Goal: Task Accomplishment & Management: Use online tool/utility

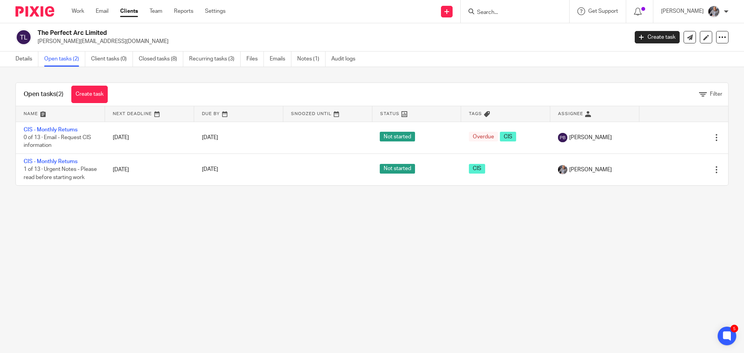
click at [495, 19] on div at bounding box center [515, 11] width 108 height 23
click at [496, 16] on form at bounding box center [517, 12] width 83 height 10
click at [499, 12] on input "Search" at bounding box center [511, 12] width 70 height 7
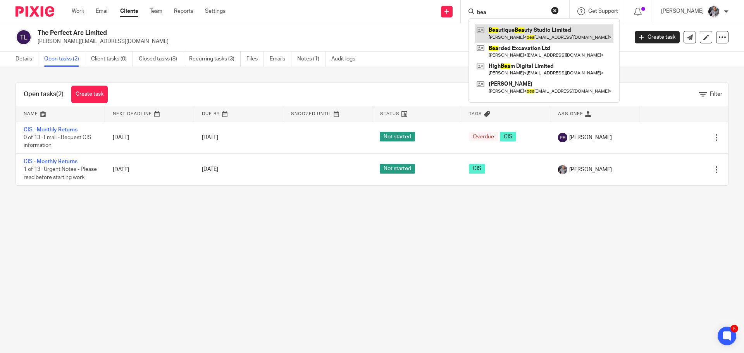
type input "bea"
click at [534, 29] on link at bounding box center [544, 33] width 139 height 18
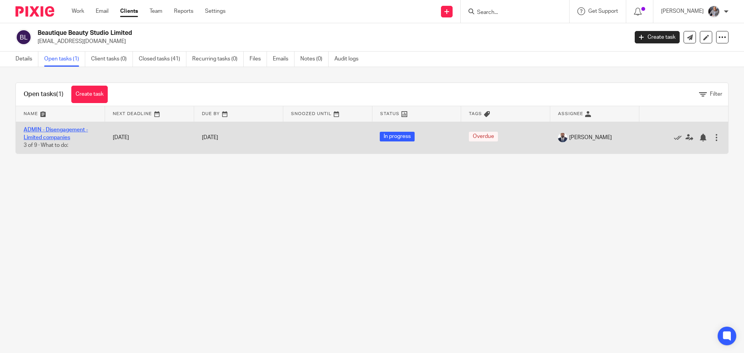
click at [61, 136] on link "ADMIN - Disengagement - Limited companies" at bounding box center [56, 133] width 64 height 13
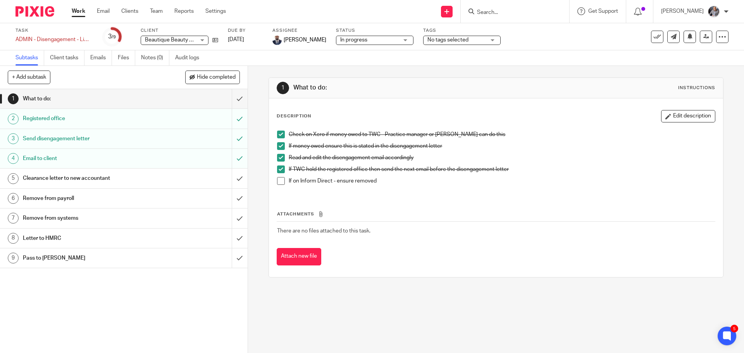
click at [69, 140] on h1 "Send disengagement letter" at bounding box center [90, 139] width 134 height 12
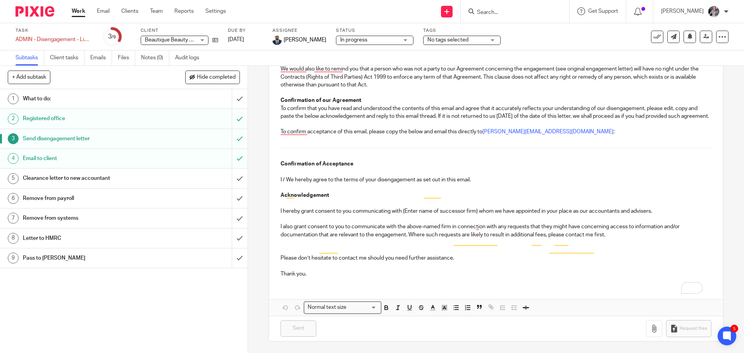
scroll to position [646, 0]
click at [99, 56] on link "Emails" at bounding box center [101, 57] width 22 height 15
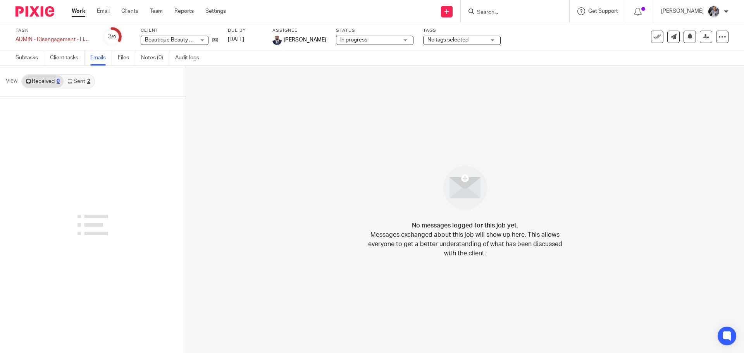
click at [76, 83] on link "Sent 2" at bounding box center [79, 81] width 30 height 12
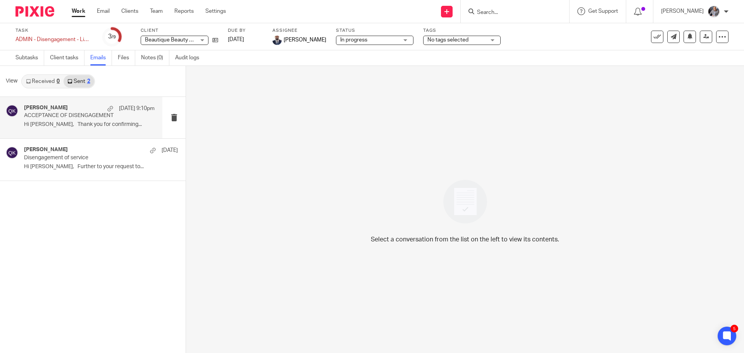
click at [88, 123] on p "Hi Claire, Thank you for confirming..." at bounding box center [89, 124] width 131 height 7
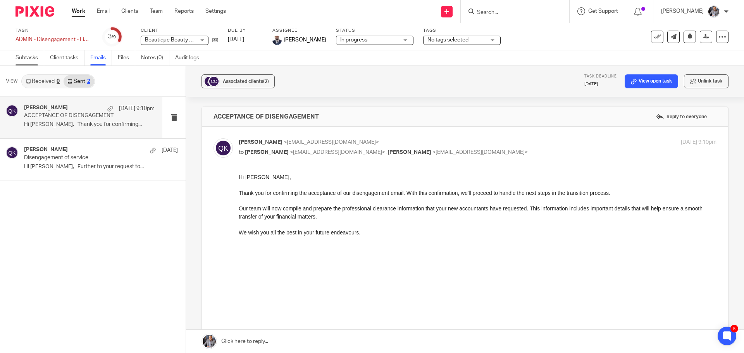
click at [21, 57] on link "Subtasks" at bounding box center [29, 57] width 29 height 15
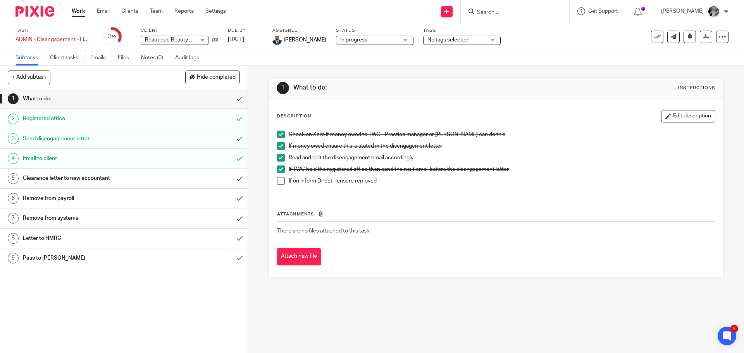
click at [66, 138] on h1 "Send disengagement letter" at bounding box center [90, 139] width 134 height 12
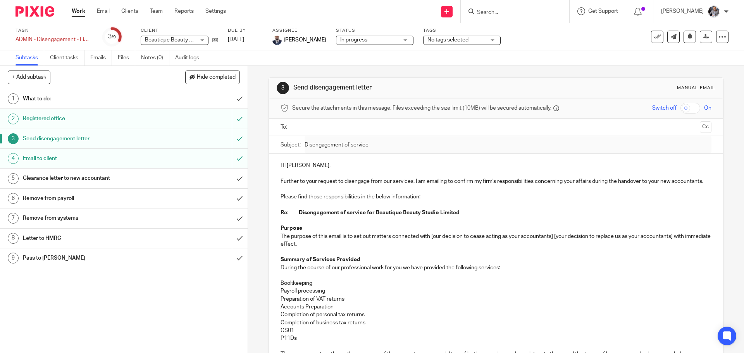
click at [61, 158] on h1 "Email to client" at bounding box center [90, 159] width 134 height 12
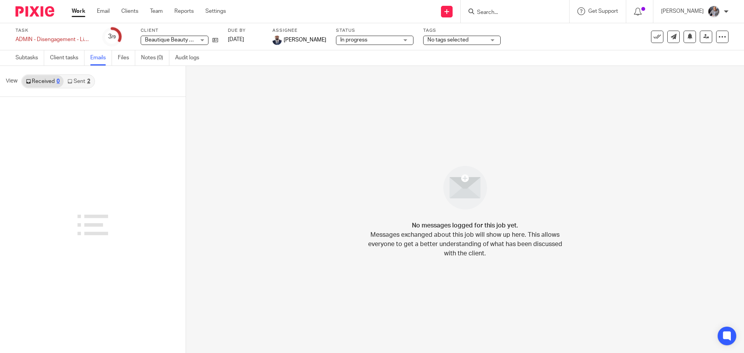
click at [77, 81] on link "Sent 2" at bounding box center [79, 81] width 30 height 12
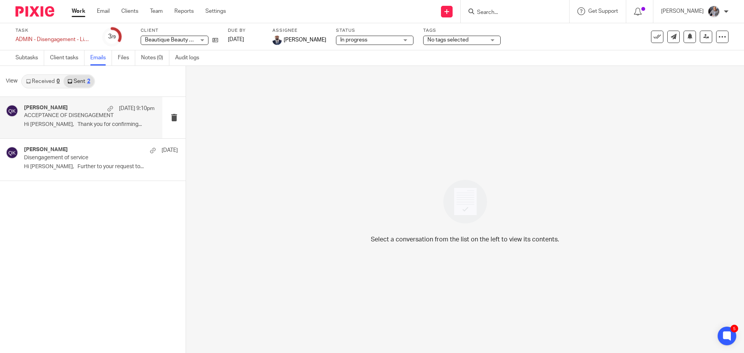
click at [45, 120] on div "[PERSON_NAME] [DATE] 9:10pm ACCEPTANCE OF DISENGAGEMENT Hi [PERSON_NAME], Thank…" at bounding box center [89, 118] width 131 height 26
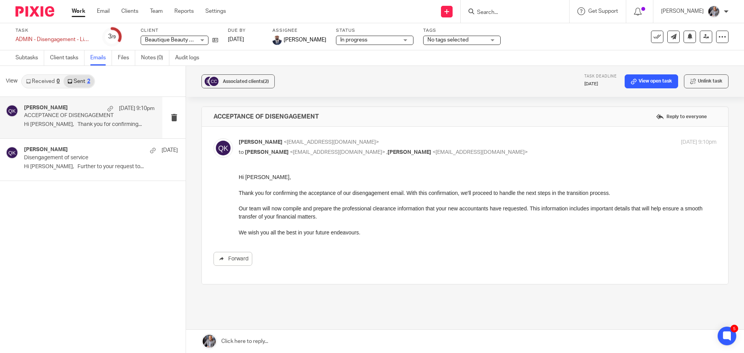
click at [536, 14] on input "Search" at bounding box center [511, 12] width 70 height 7
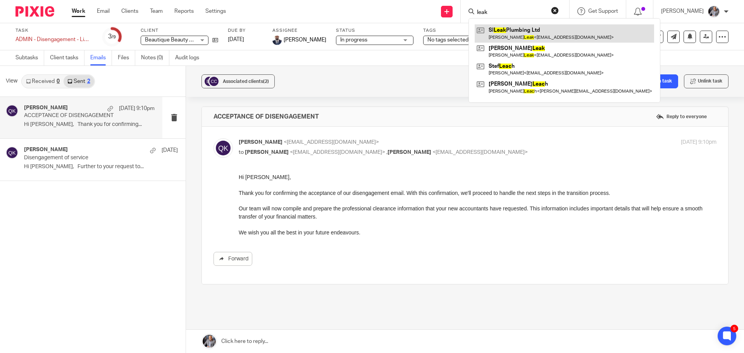
type input "leak"
click at [535, 31] on link at bounding box center [564, 33] width 179 height 18
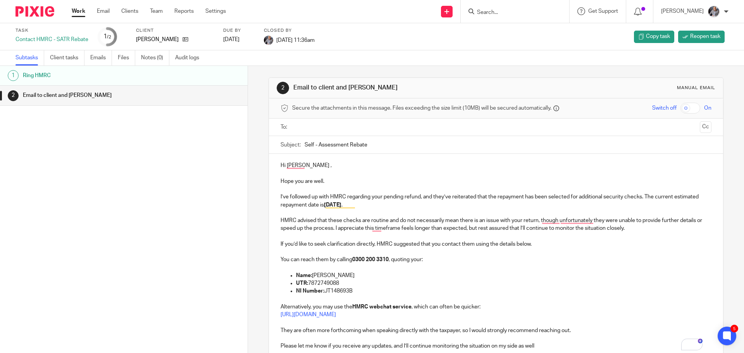
click at [509, 19] on div at bounding box center [515, 11] width 108 height 23
click at [510, 16] on form at bounding box center [517, 12] width 83 height 10
click at [509, 14] on input "Search" at bounding box center [511, 12] width 70 height 7
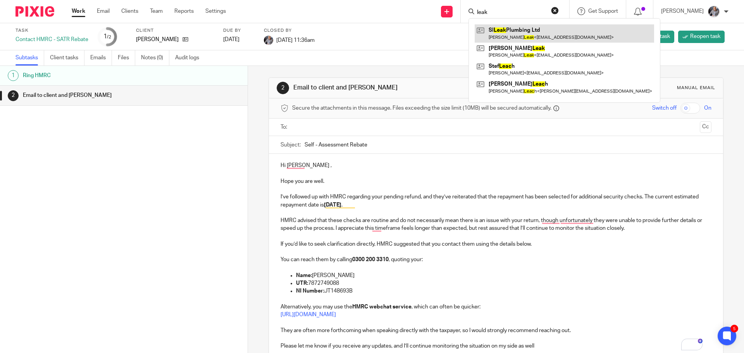
type input "leak"
click at [511, 33] on link at bounding box center [564, 33] width 179 height 18
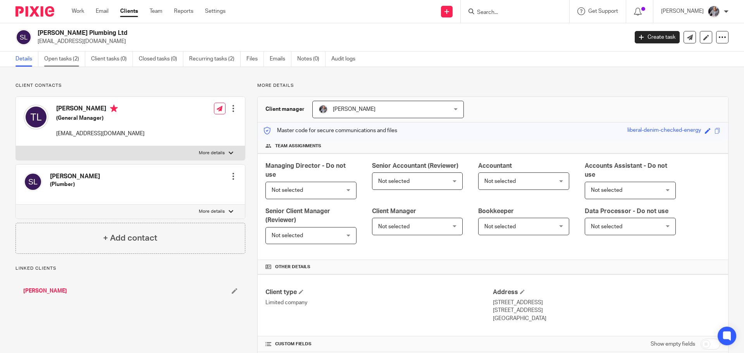
click at [59, 59] on link "Open tasks (2)" at bounding box center [64, 59] width 41 height 15
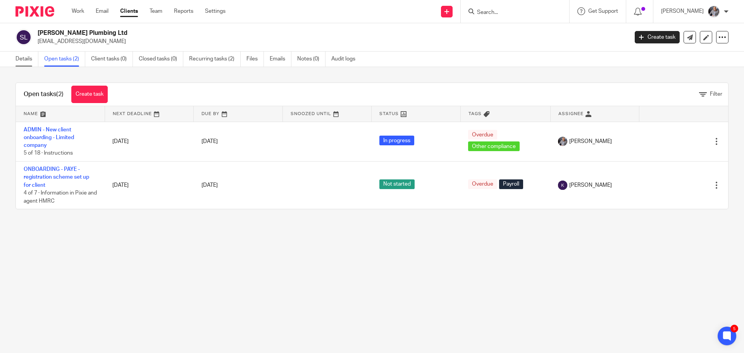
click at [24, 60] on link "Details" at bounding box center [26, 59] width 23 height 15
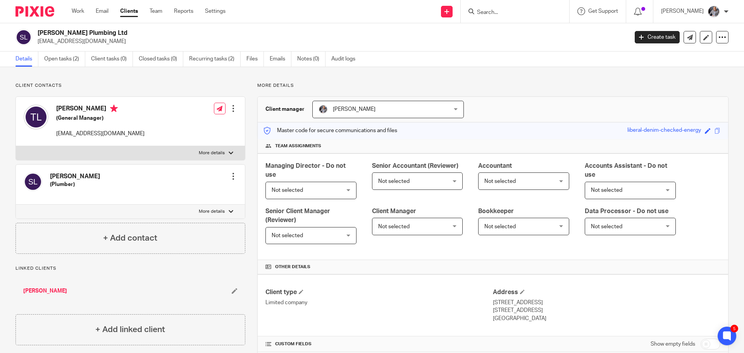
drag, startPoint x: 537, startPoint y: 302, endPoint x: 487, endPoint y: 302, distance: 49.6
click at [487, 302] on div "Client type Limited company Address [STREET_ADDRESS] [STREET_ADDRESS] [GEOGRAPH…" at bounding box center [493, 305] width 470 height 62
click at [493, 302] on p "[STREET_ADDRESS]" at bounding box center [606, 303] width 227 height 8
drag, startPoint x: 489, startPoint y: 302, endPoint x: 538, endPoint y: 303, distance: 48.8
click at [538, 303] on p "[STREET_ADDRESS]" at bounding box center [606, 303] width 227 height 8
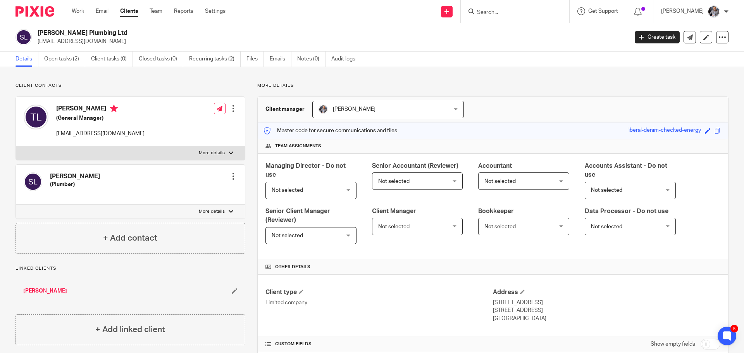
copy p "[STREET_ADDRESS]"
drag, startPoint x: 102, startPoint y: 37, endPoint x: 102, endPoint y: 33, distance: 4.3
click at [102, 35] on div "[PERSON_NAME] Plumbing Ltd [EMAIL_ADDRESS][DOMAIN_NAME]" at bounding box center [330, 37] width 585 height 16
click at [102, 33] on h2 "[PERSON_NAME] Plumbing Ltd" at bounding box center [272, 33] width 468 height 8
drag, startPoint x: 101, startPoint y: 31, endPoint x: 39, endPoint y: 31, distance: 62.4
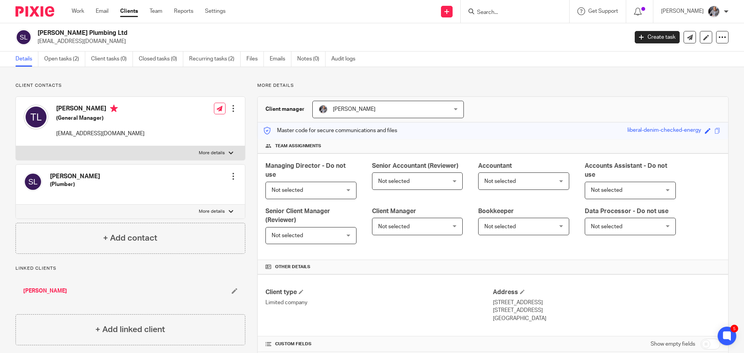
click at [39, 31] on h2 "[PERSON_NAME] Plumbing Ltd" at bounding box center [272, 33] width 468 height 8
copy h2 "[PERSON_NAME] Plumbing Ltd"
click at [54, 59] on link "Open tasks (2)" at bounding box center [64, 59] width 41 height 15
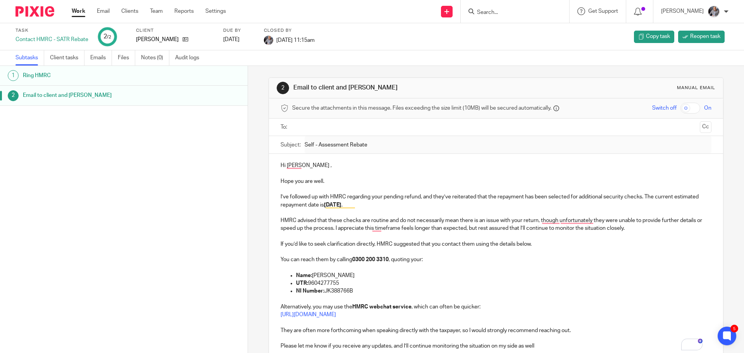
click at [503, 14] on input "Search" at bounding box center [511, 12] width 70 height 7
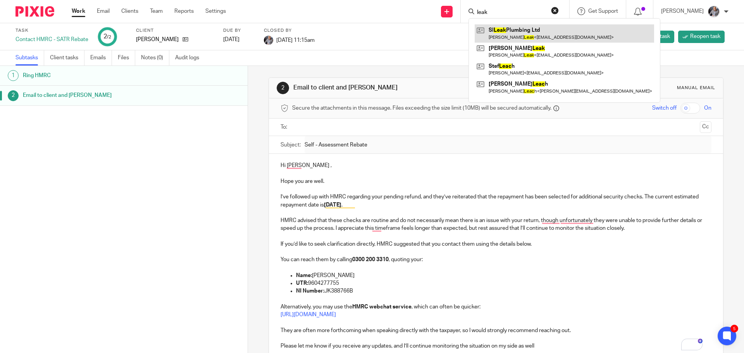
type input "leak"
click at [525, 30] on link at bounding box center [564, 33] width 179 height 18
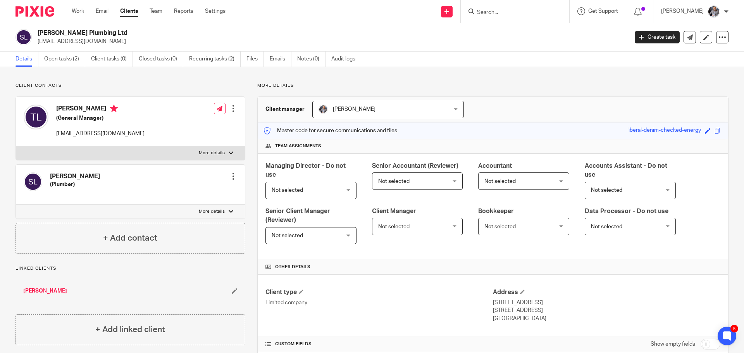
click at [54, 67] on div "Client contacts Steven Lee Leak (Plumber) Edit contact Create client from conta…" at bounding box center [372, 315] width 744 height 497
click at [58, 63] on link "Open tasks (2)" at bounding box center [64, 59] width 41 height 15
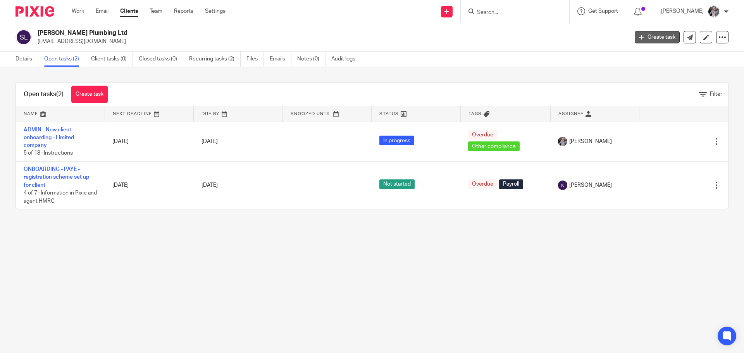
click at [652, 35] on link "Create task" at bounding box center [657, 37] width 45 height 12
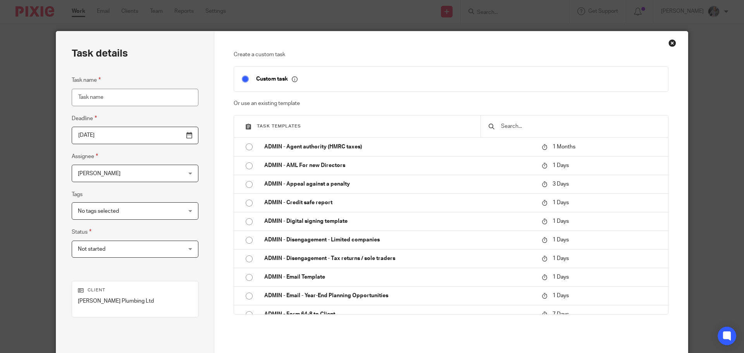
click at [525, 129] on input "text" at bounding box center [580, 126] width 160 height 9
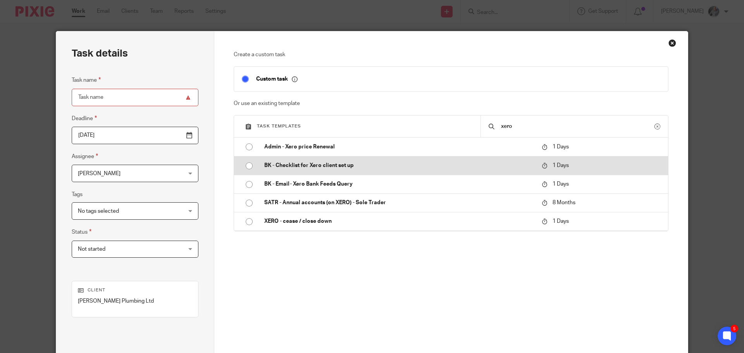
type input "xero"
click at [348, 164] on p "BK - Checklist for Xero client set up" at bounding box center [399, 166] width 270 height 8
type input "2025-09-16"
type input "BK - Checklist for Xero client set up"
checkbox input "false"
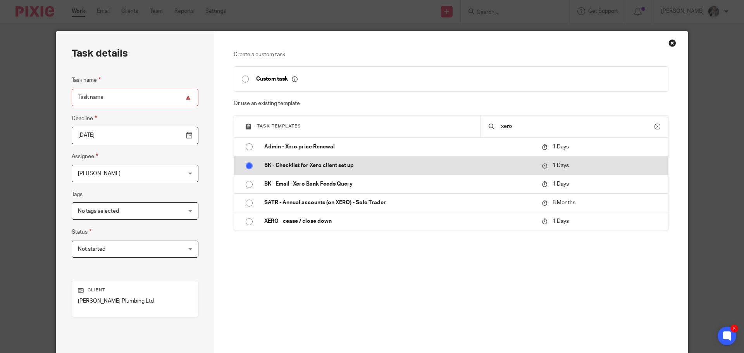
radio input "true"
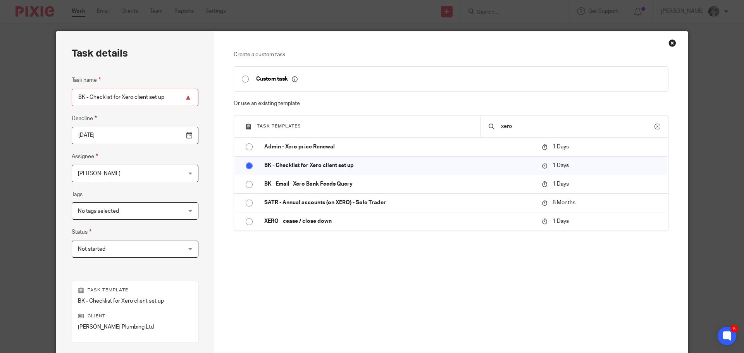
scroll to position [105, 0]
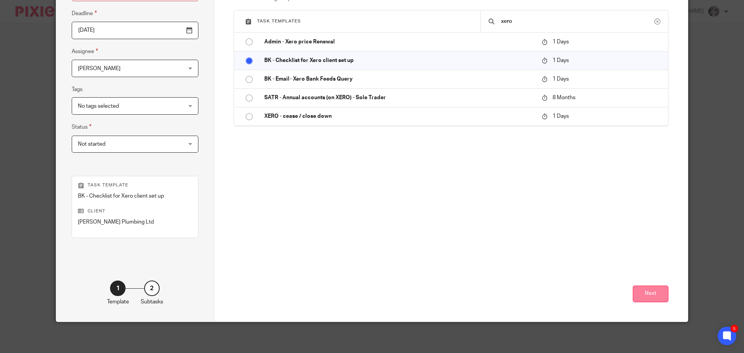
click at [649, 297] on button "Next" at bounding box center [651, 294] width 36 height 17
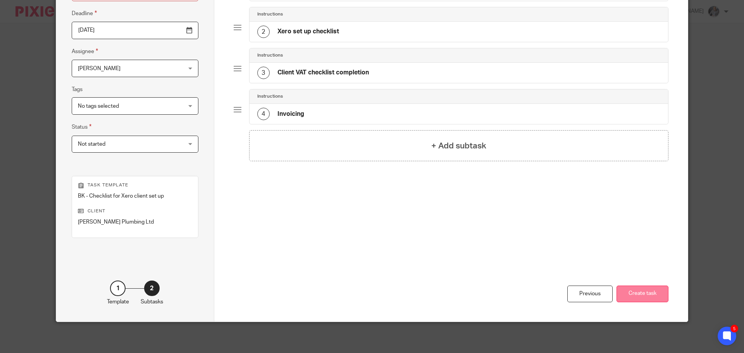
click at [639, 290] on button "Create task" at bounding box center [642, 294] width 52 height 17
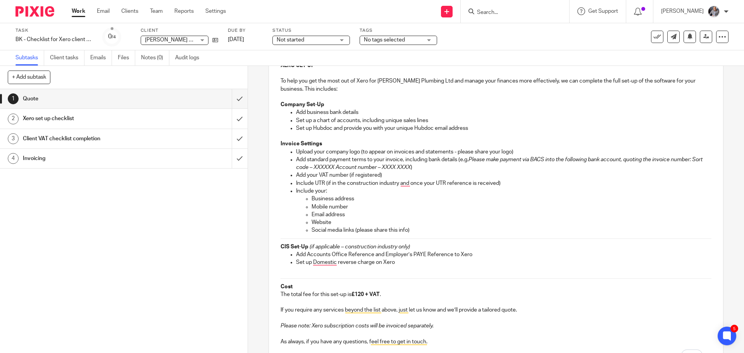
scroll to position [116, 0]
click at [360, 294] on strong "£120 + VAT" at bounding box center [365, 293] width 28 height 5
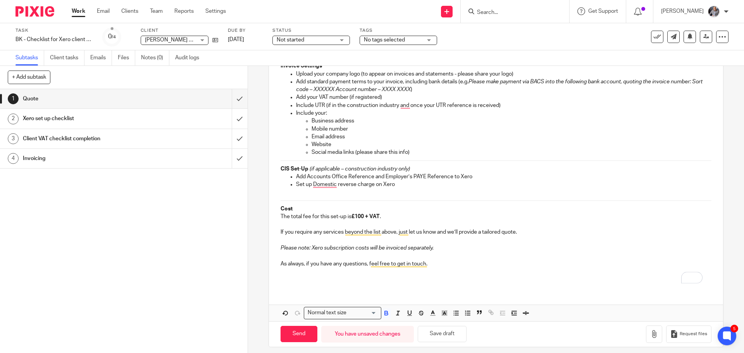
scroll to position [200, 0]
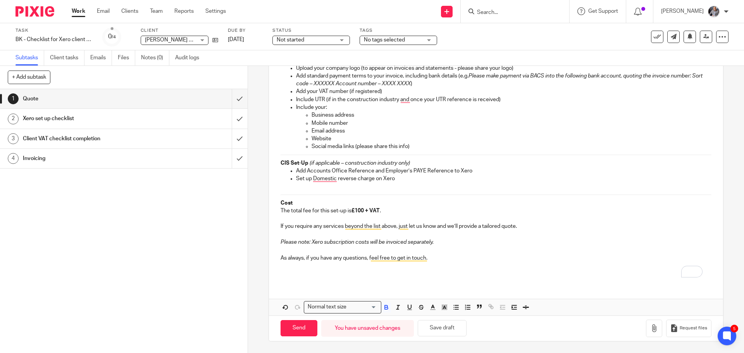
click at [374, 326] on div "You have unsaved changes" at bounding box center [367, 328] width 93 height 17
click at [439, 329] on button "Save draft" at bounding box center [442, 328] width 49 height 17
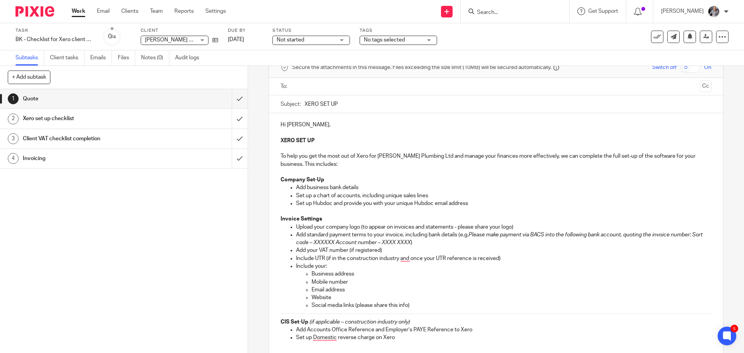
scroll to position [0, 0]
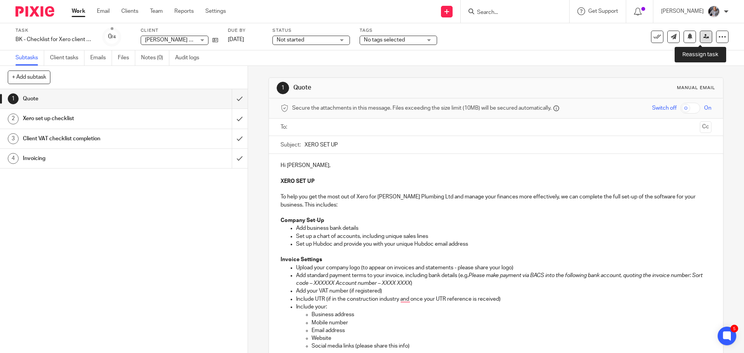
click at [703, 38] on icon at bounding box center [706, 37] width 6 height 6
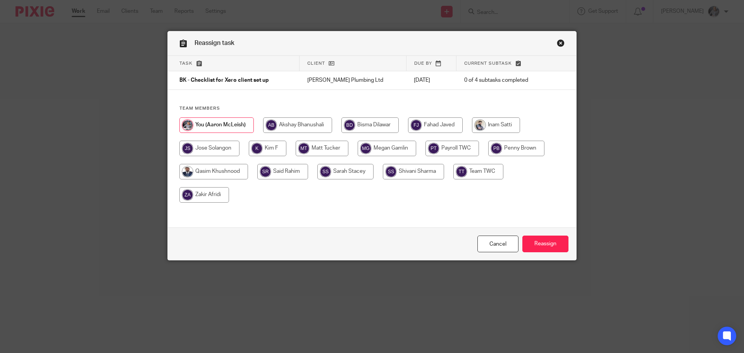
click at [257, 147] on input "radio" at bounding box center [268, 148] width 38 height 15
radio input "true"
click at [540, 245] on input "Reassign" at bounding box center [545, 244] width 46 height 17
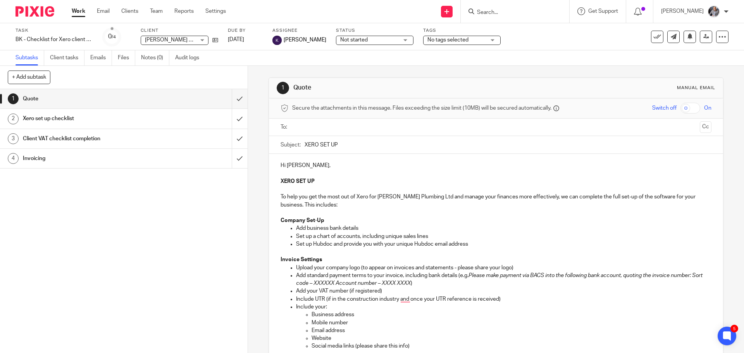
click at [525, 9] on form at bounding box center [517, 12] width 83 height 10
click at [506, 12] on input "Search" at bounding box center [511, 12] width 70 height 7
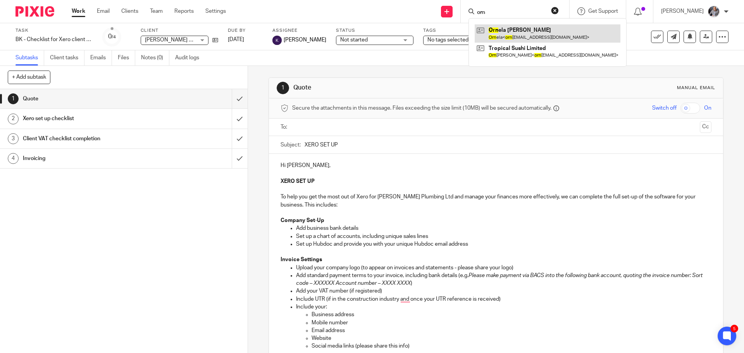
type input "orn"
click at [514, 30] on link at bounding box center [548, 33] width 146 height 18
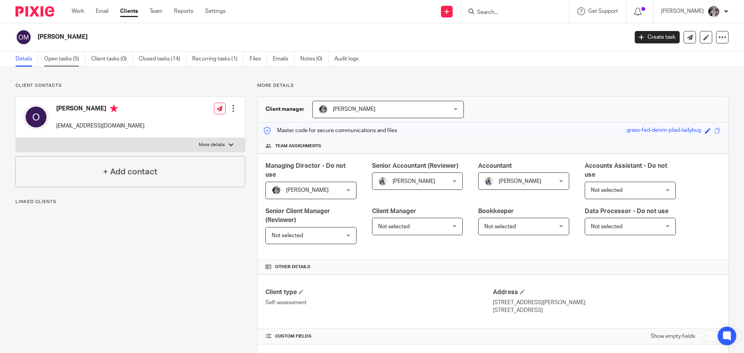
click at [55, 60] on link "Open tasks (5)" at bounding box center [64, 59] width 41 height 15
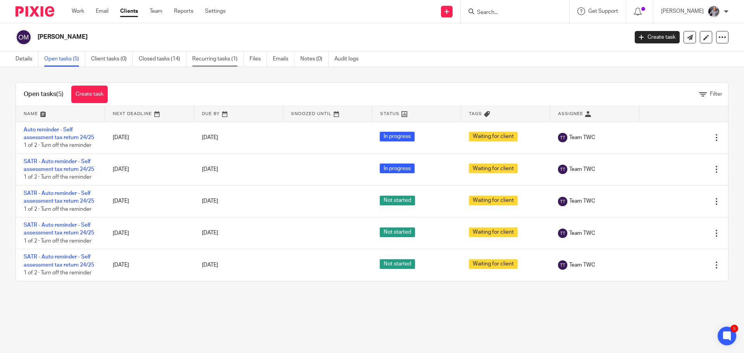
click at [214, 57] on link "Recurring tasks (1)" at bounding box center [218, 59] width 52 height 15
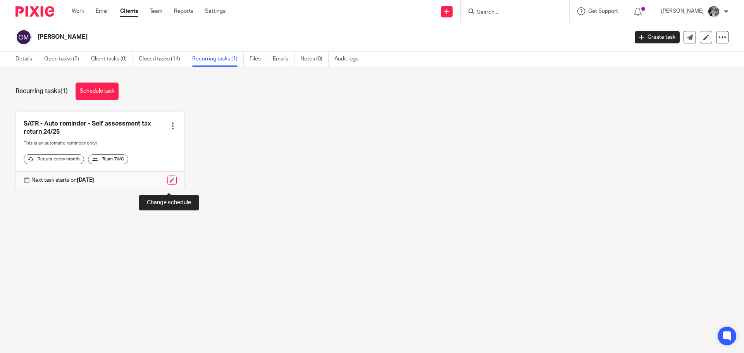
click at [167, 185] on link at bounding box center [171, 180] width 9 height 9
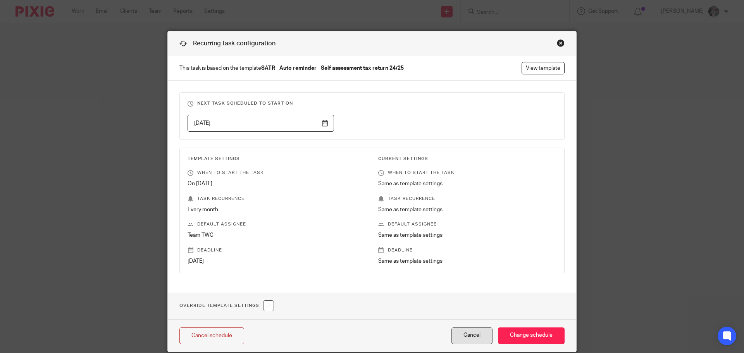
click at [463, 340] on button "Cancel" at bounding box center [471, 335] width 41 height 17
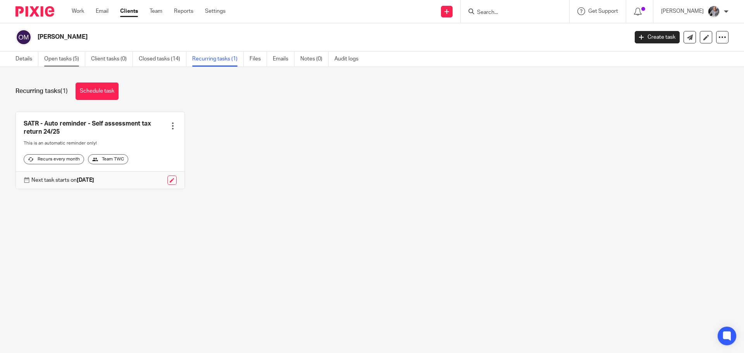
click at [48, 60] on link "Open tasks (5)" at bounding box center [64, 59] width 41 height 15
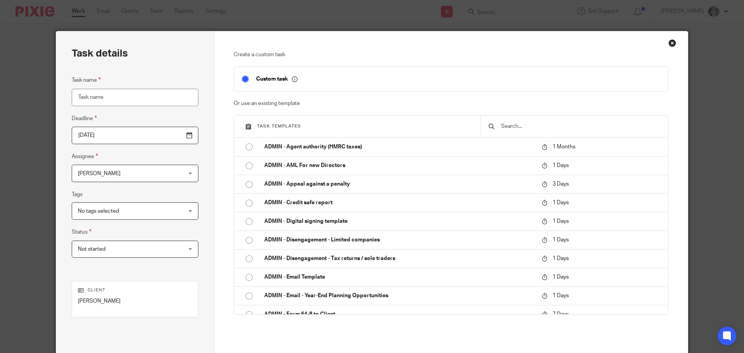
click at [510, 129] on input "text" at bounding box center [580, 126] width 160 height 9
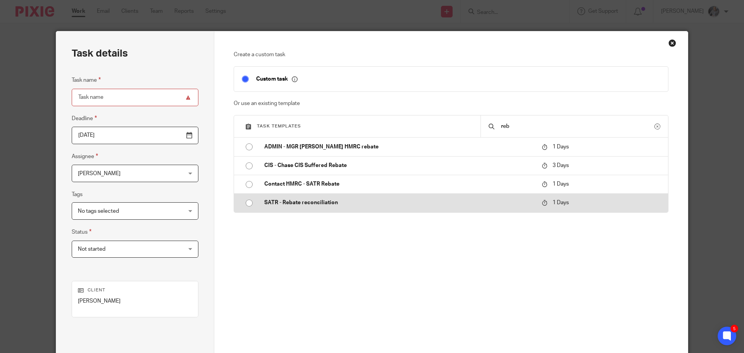
type input "reb"
click at [315, 201] on p "SATR - Rebate reconciliation" at bounding box center [399, 203] width 270 height 8
type input "[DATE]"
type input "SATR - Rebate reconciliation"
checkbox input "false"
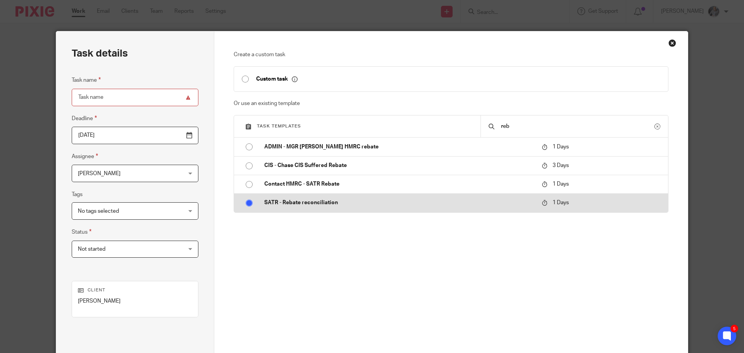
radio input "true"
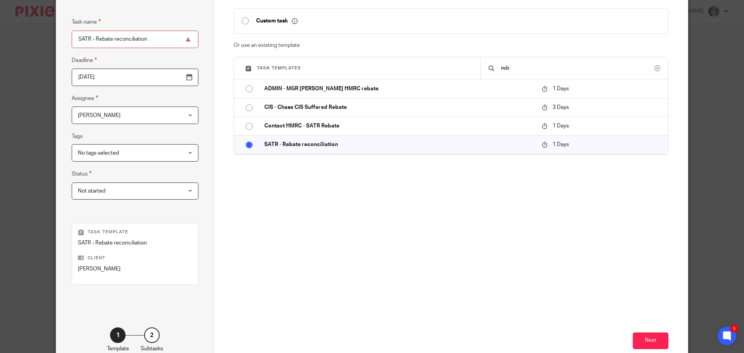
scroll to position [105, 0]
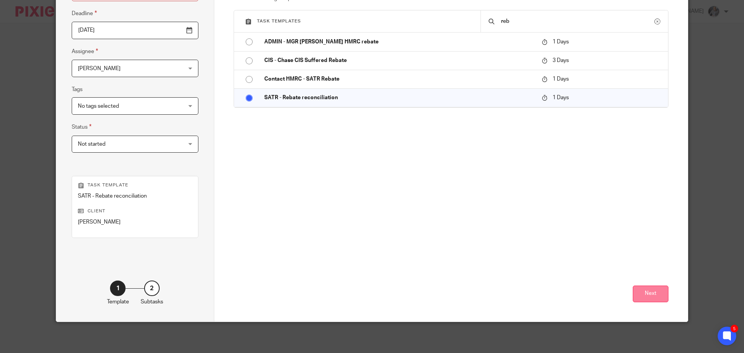
click at [652, 297] on button "Next" at bounding box center [651, 294] width 36 height 17
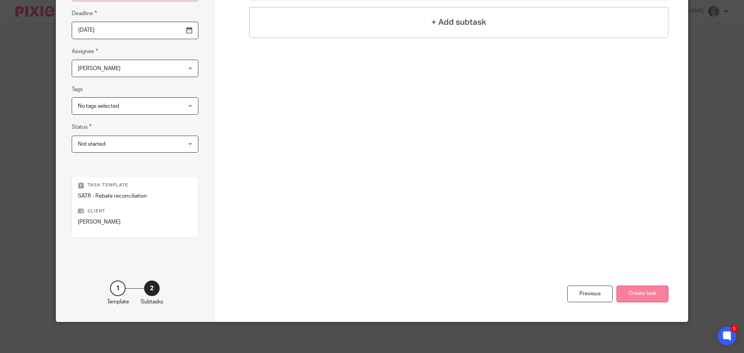
click at [639, 287] on button "Create task" at bounding box center [642, 294] width 52 height 17
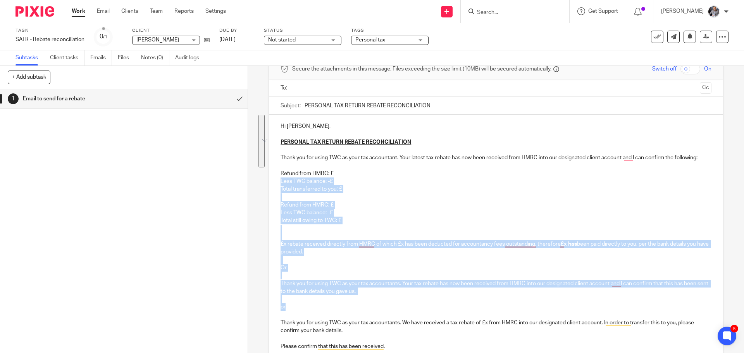
scroll to position [39, 0]
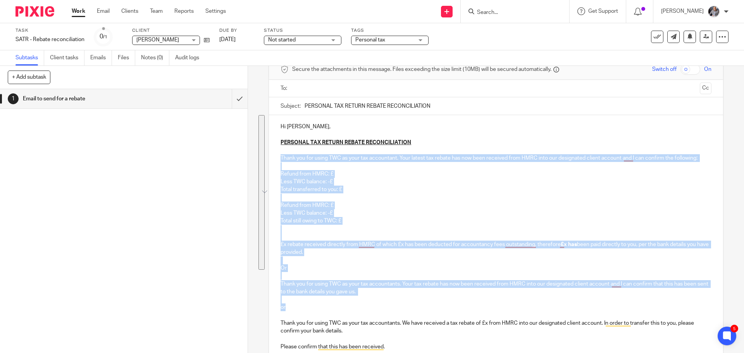
drag, startPoint x: 307, startPoint y: 228, endPoint x: 277, endPoint y: 160, distance: 74.6
click at [277, 161] on div "Hi Ornela, PERSONAL TAX RETURN REBATE RECONCILIATION Thank you for using TWC as…" at bounding box center [496, 283] width 454 height 336
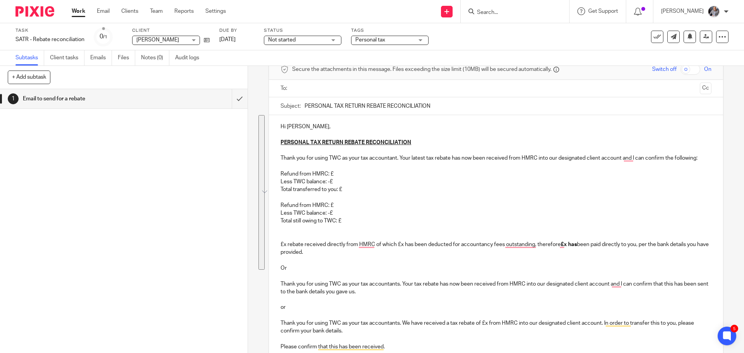
scroll to position [0, 0]
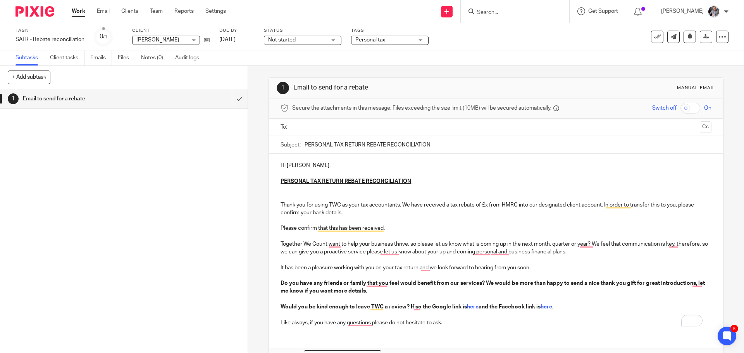
click at [311, 130] on input "text" at bounding box center [495, 127] width 401 height 9
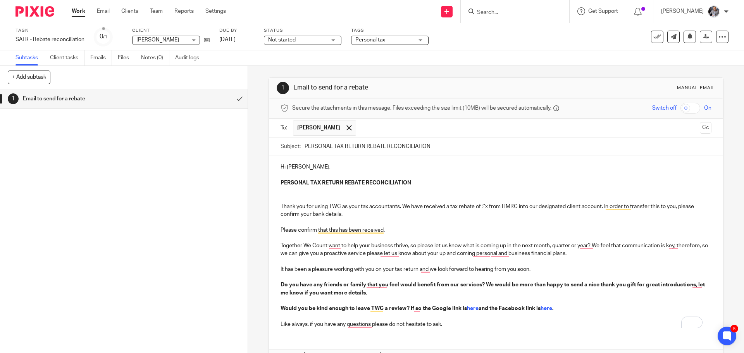
click at [487, 205] on p "Thank you for using TWC as your tax accountants. We have received a tax rebate …" at bounding box center [496, 211] width 430 height 16
drag, startPoint x: 397, startPoint y: 217, endPoint x: 568, endPoint y: 310, distance: 194.5
click at [568, 310] on div "Hi Ornela, PERSONAL TAX RETURN REBATE RECONCILIATION Thank you for using TWC as…" at bounding box center [496, 244] width 454 height 179
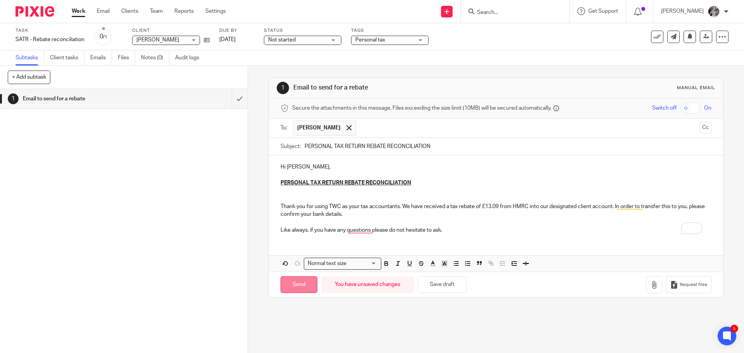
click at [301, 283] on input "Send" at bounding box center [299, 284] width 37 height 17
type input "Sent"
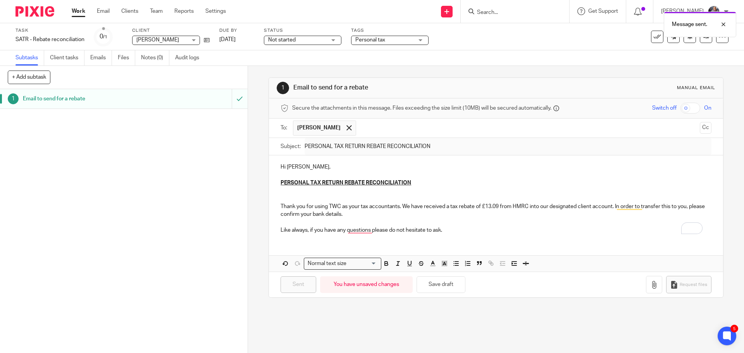
click at [513, 13] on div "Message sent." at bounding box center [554, 22] width 364 height 29
click at [486, 12] on input "Search" at bounding box center [511, 12] width 70 height 7
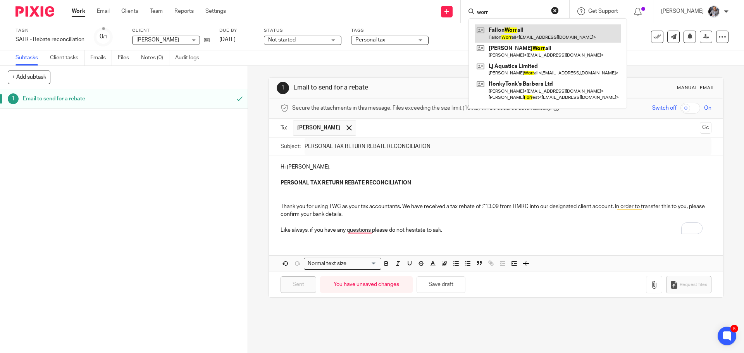
type input "worr"
click at [529, 35] on link at bounding box center [548, 33] width 146 height 18
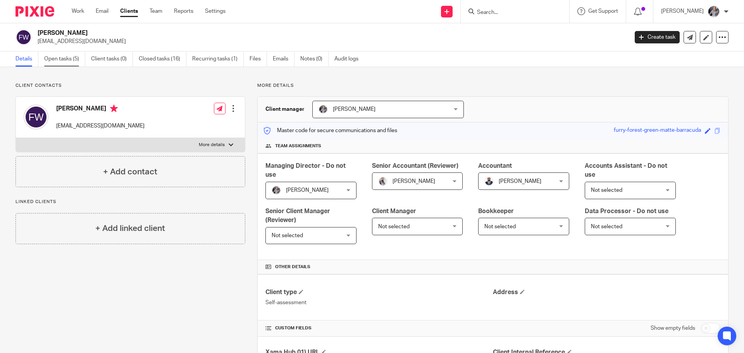
click at [56, 57] on link "Open tasks (5)" at bounding box center [64, 59] width 41 height 15
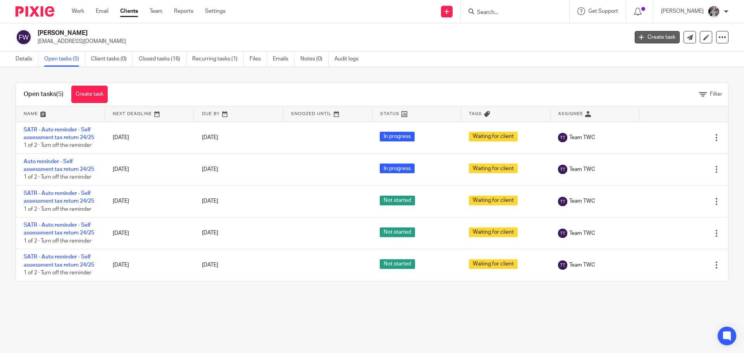
click at [648, 38] on link "Create task" at bounding box center [657, 37] width 45 height 12
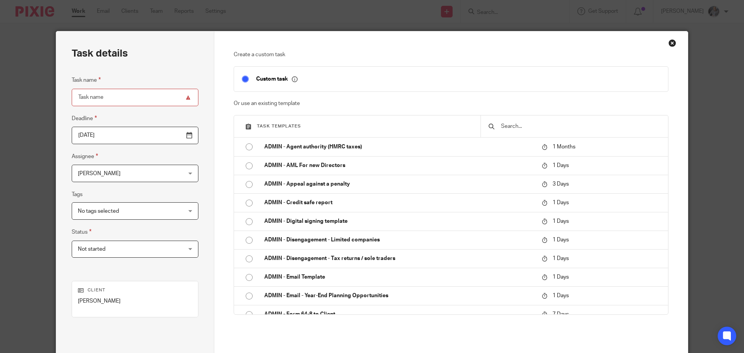
click at [516, 127] on input "text" at bounding box center [580, 126] width 160 height 9
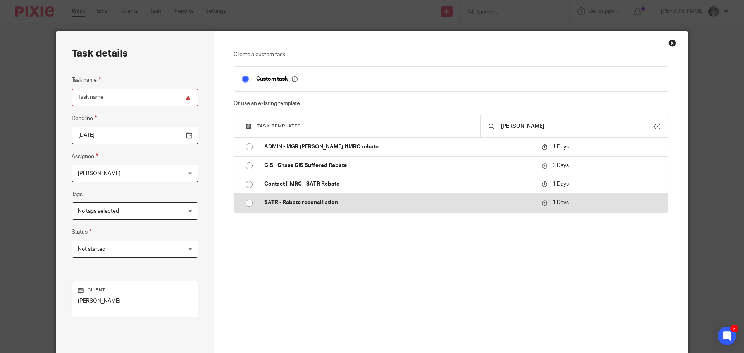
type input "[PERSON_NAME]"
click at [315, 202] on p "SATR - Rebate reconciliation" at bounding box center [399, 203] width 270 height 8
type input "[DATE]"
type input "SATR - Rebate reconciliation"
checkbox input "false"
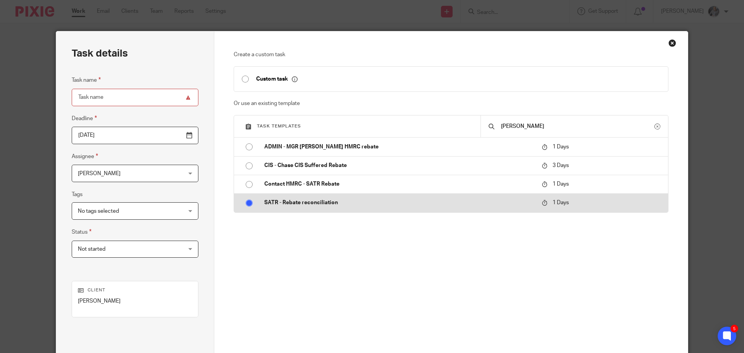
radio input "true"
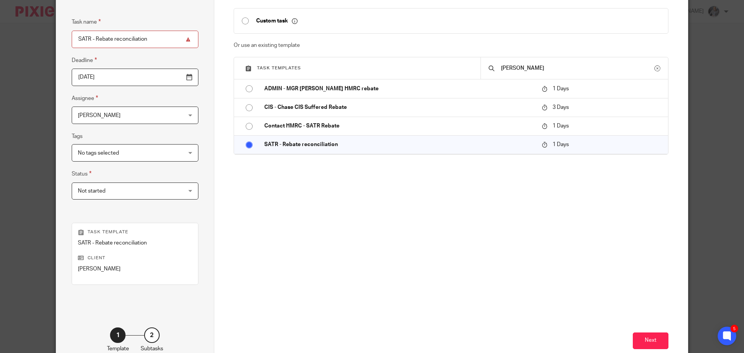
scroll to position [105, 0]
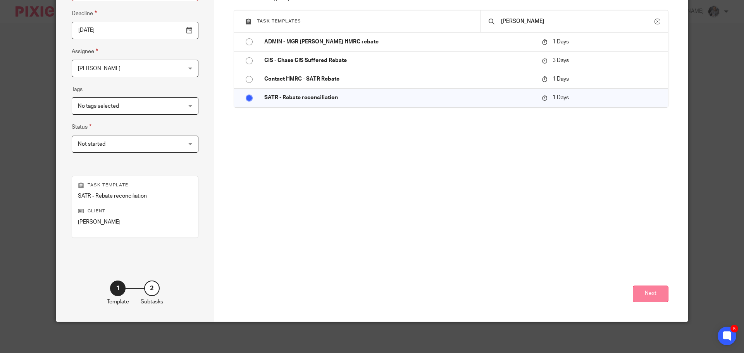
click at [647, 294] on button "Next" at bounding box center [651, 294] width 36 height 17
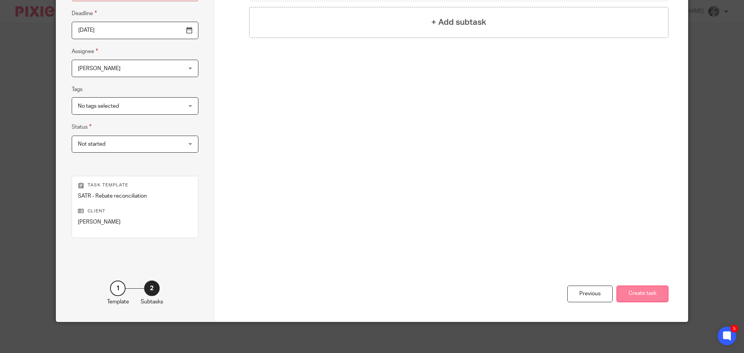
click at [632, 288] on button "Create task" at bounding box center [642, 294] width 52 height 17
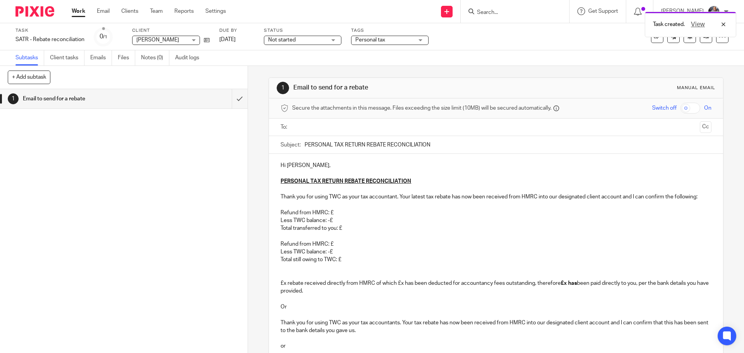
click at [310, 123] on input "text" at bounding box center [495, 127] width 401 height 9
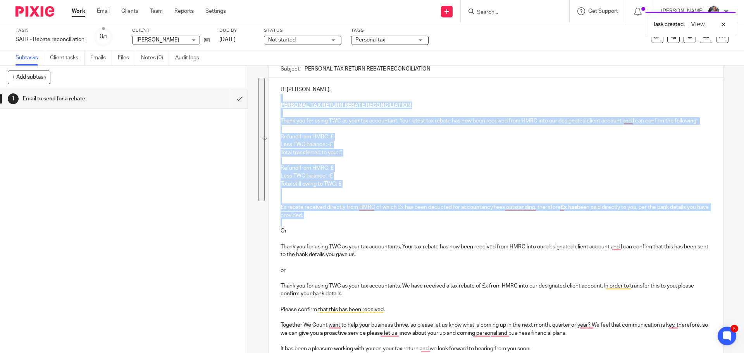
scroll to position [116, 0]
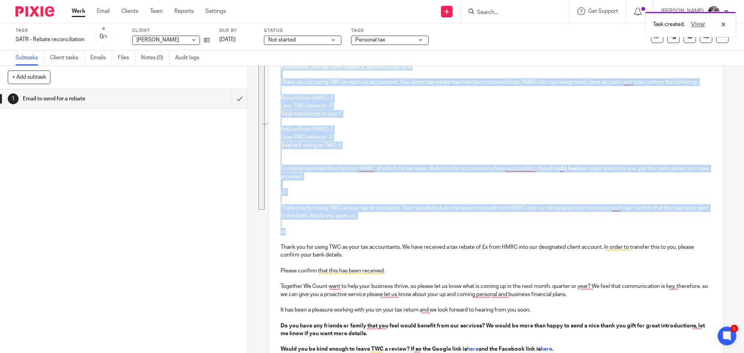
drag, startPoint x: 427, startPoint y: 182, endPoint x: 432, endPoint y: 230, distance: 47.9
click at [432, 230] on div "Hi Fallon, PERSONAL TAX RETURN REBATE RECONCILIATION Thank you for using TWC as…" at bounding box center [496, 207] width 454 height 336
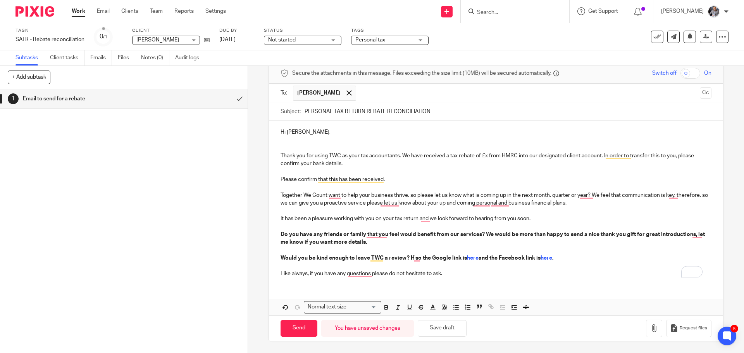
scroll to position [30, 0]
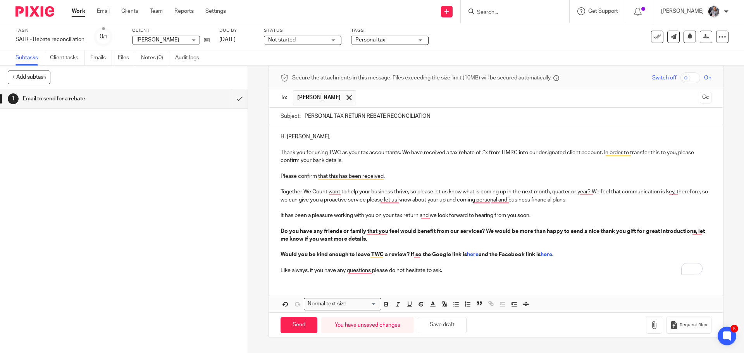
click at [485, 152] on p "Thank you for using TWC as your tax accountants. We have received a tax rebate …" at bounding box center [496, 157] width 430 height 16
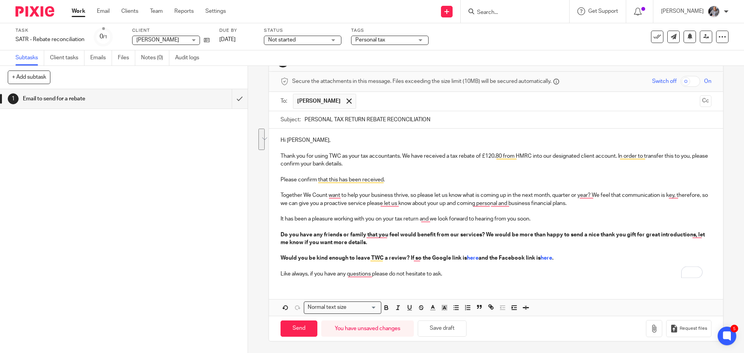
drag, startPoint x: 377, startPoint y: 164, endPoint x: 417, endPoint y: 179, distance: 42.5
click at [398, 180] on div "Hi Fallon, Thank you for using TWC as your tax accountants. We have received a …" at bounding box center [496, 206] width 454 height 155
click at [417, 179] on p "Please confirm that this has been received. Together We Count want to help your…" at bounding box center [496, 207] width 430 height 79
drag, startPoint x: 364, startPoint y: 165, endPoint x: 574, endPoint y: 258, distance: 229.8
click at [574, 258] on div "Hi Fallon, Thank you for using TWC as your tax accountants. We have received a …" at bounding box center [496, 206] width 454 height 155
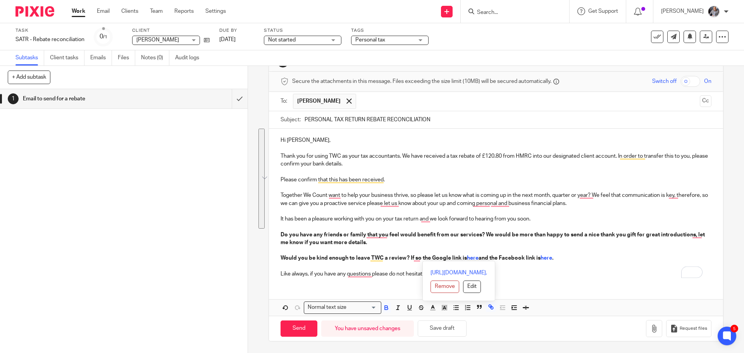
scroll to position [0, 0]
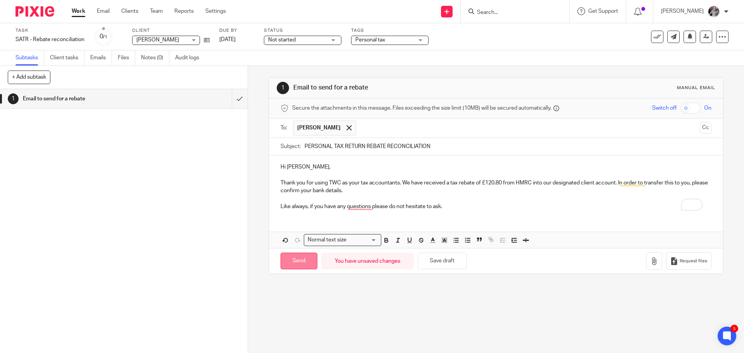
click at [295, 261] on input "Send" at bounding box center [299, 261] width 37 height 17
type input "Sent"
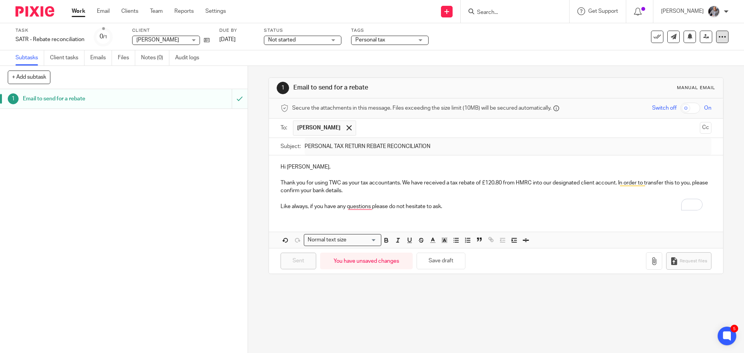
click at [718, 36] on icon at bounding box center [722, 37] width 8 height 8
click at [687, 56] on span "See template in use" at bounding box center [691, 55] width 48 height 5
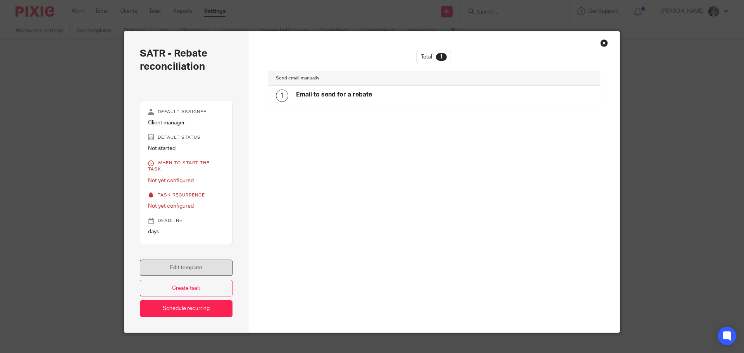
click at [189, 261] on link "Edit template" at bounding box center [186, 268] width 93 height 17
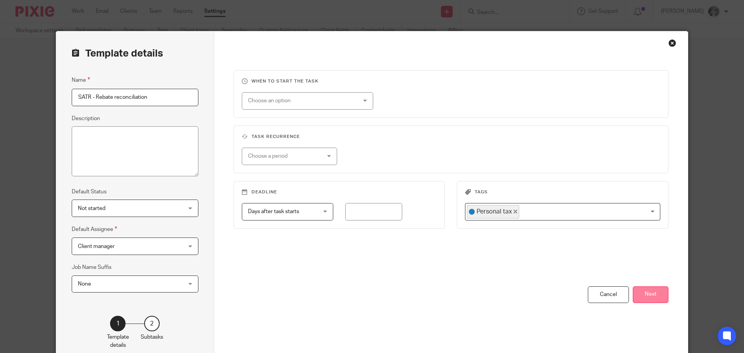
click at [651, 293] on button "Next" at bounding box center [651, 294] width 36 height 17
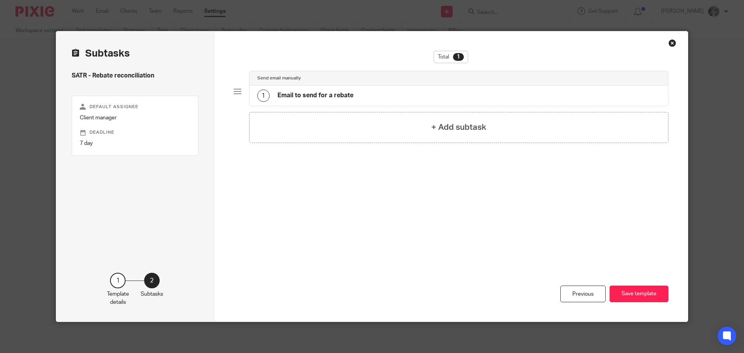
click at [322, 95] on h4 "Email to send for a rebate" at bounding box center [315, 95] width 76 height 8
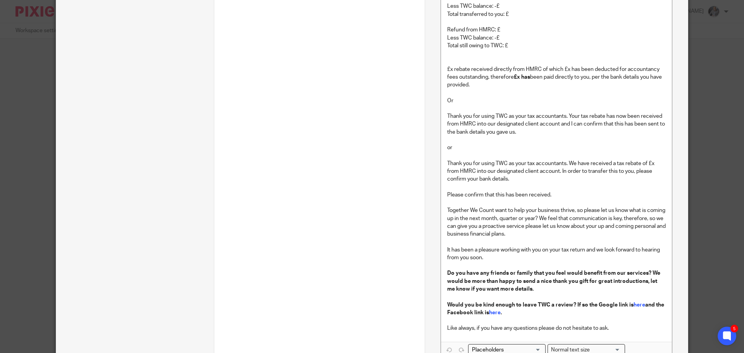
scroll to position [403, 0]
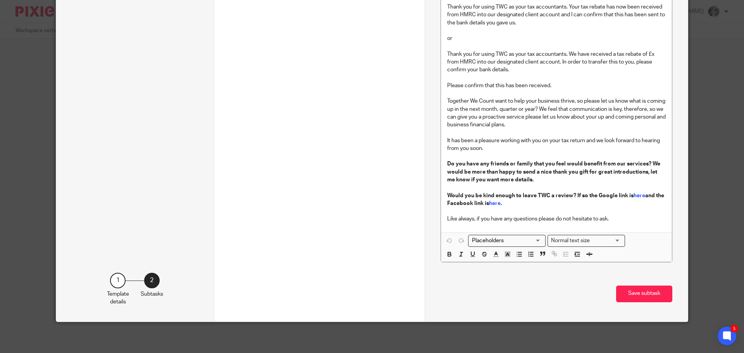
click at [535, 219] on p "Would you be kind enough to leave TWC a review? If so the Google link is here a…" at bounding box center [556, 203] width 219 height 39
click at [636, 296] on button "Save subtask" at bounding box center [644, 294] width 56 height 17
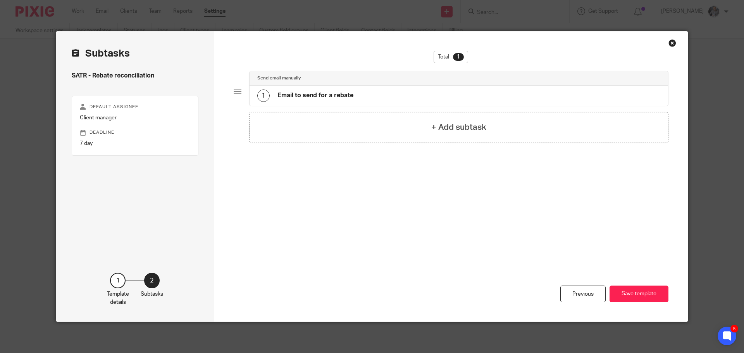
scroll to position [0, 0]
click at [642, 289] on button "Save template" at bounding box center [638, 294] width 59 height 17
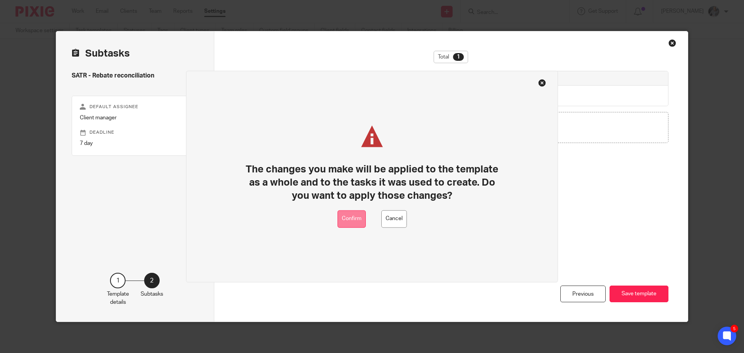
click at [354, 216] on button "Confirm" at bounding box center [351, 218] width 28 height 17
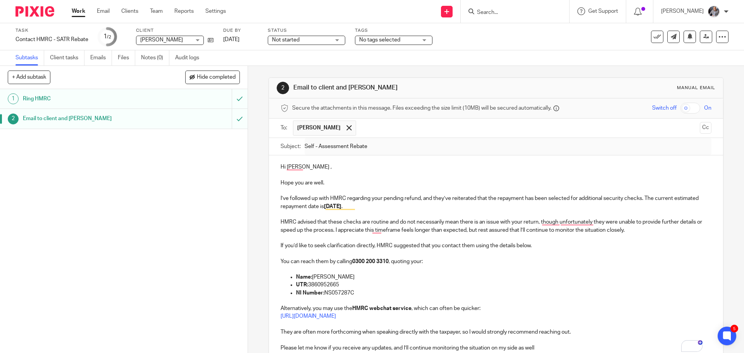
scroll to position [74, 0]
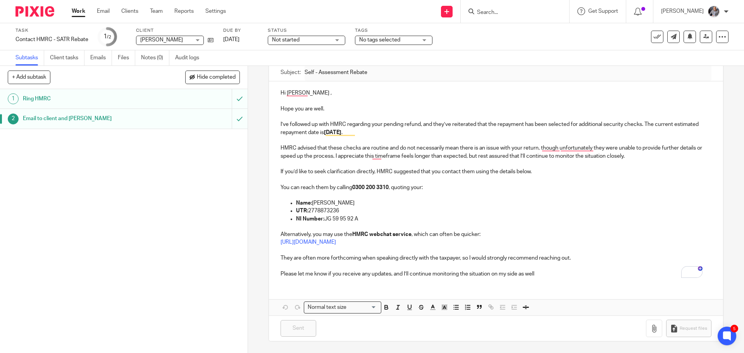
click at [508, 12] on input "Search" at bounding box center [511, 12] width 70 height 7
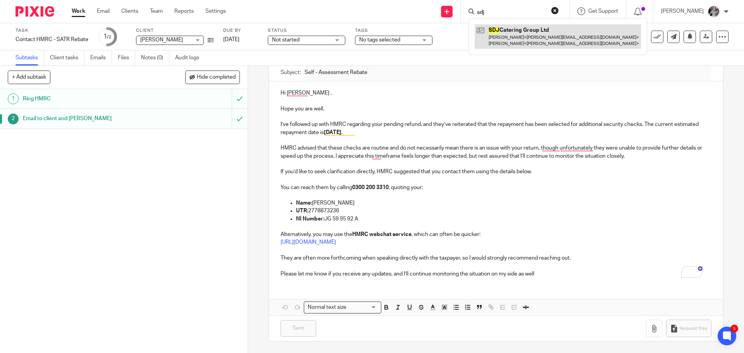
type input "sdj"
click at [518, 39] on link at bounding box center [558, 36] width 166 height 24
